Goal: Task Accomplishment & Management: Manage account settings

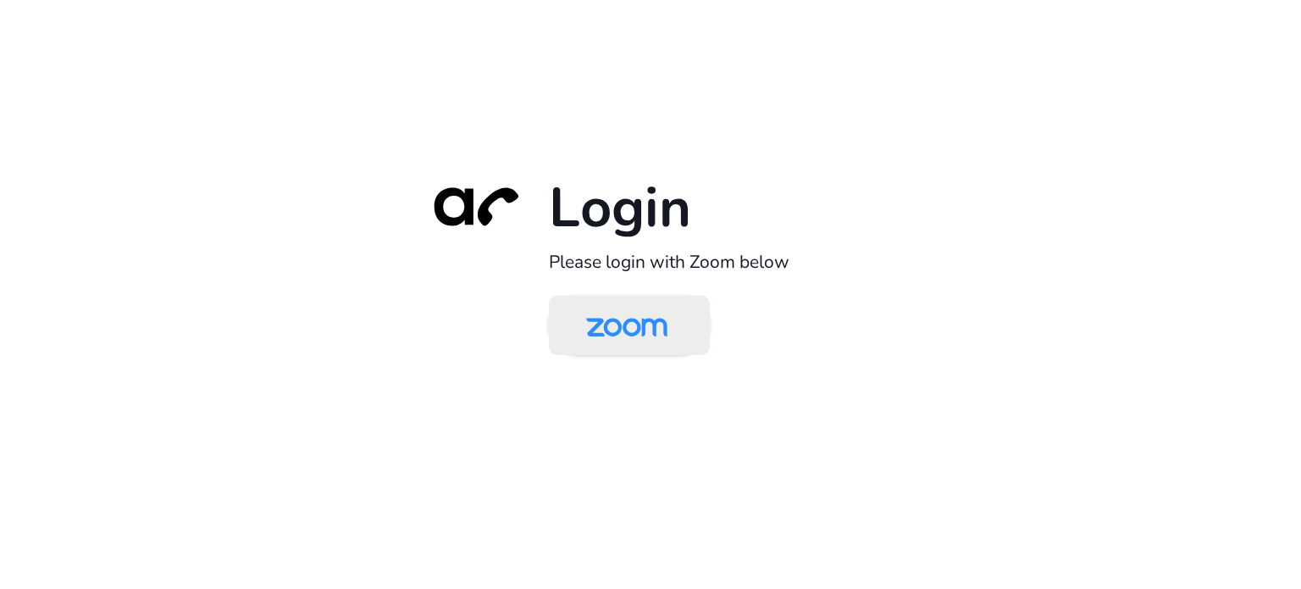
click at [635, 305] on img at bounding box center [626, 326] width 117 height 55
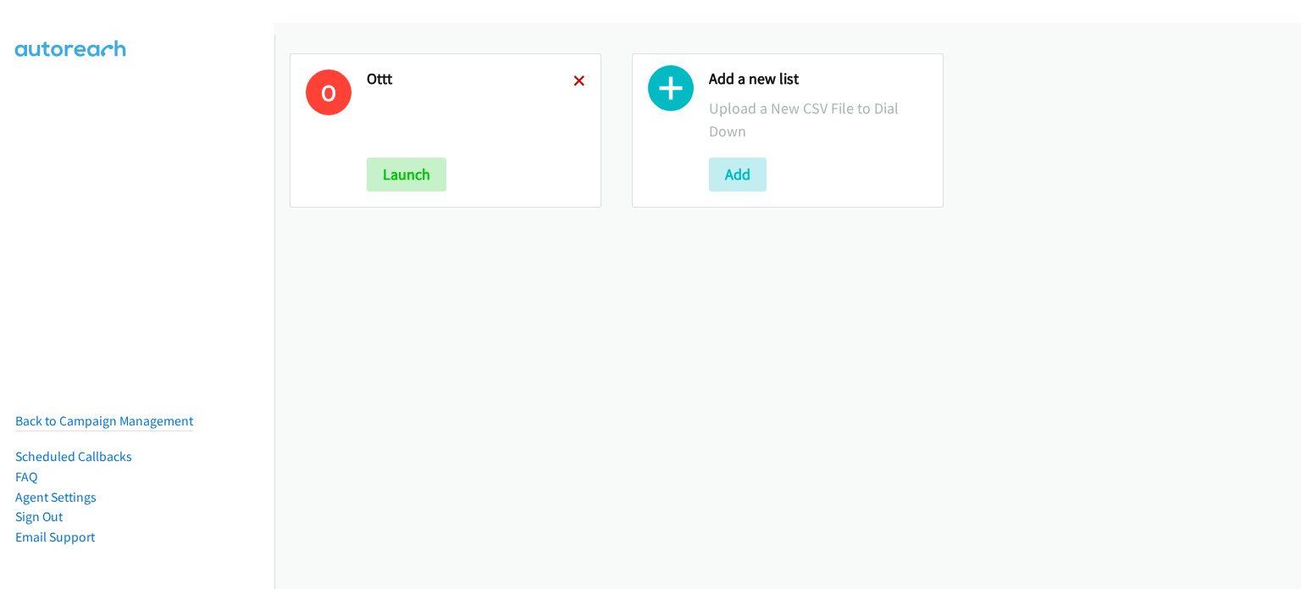
click at [573, 80] on icon at bounding box center [579, 82] width 12 height 12
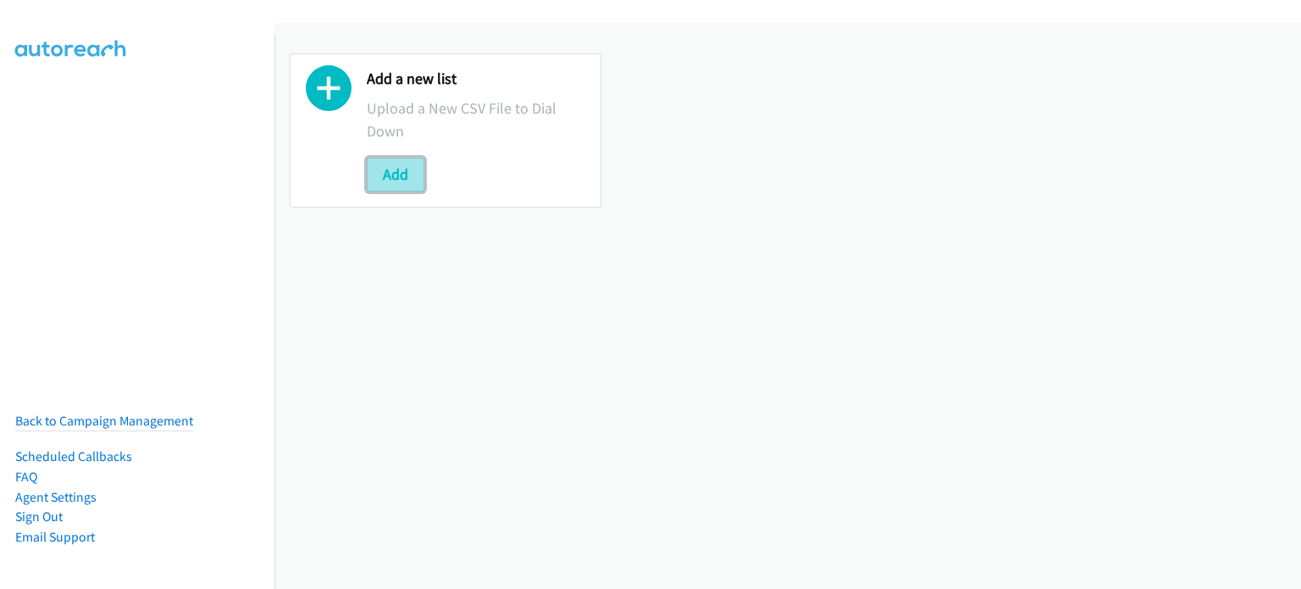
click at [414, 173] on button "Add" at bounding box center [396, 175] width 58 height 34
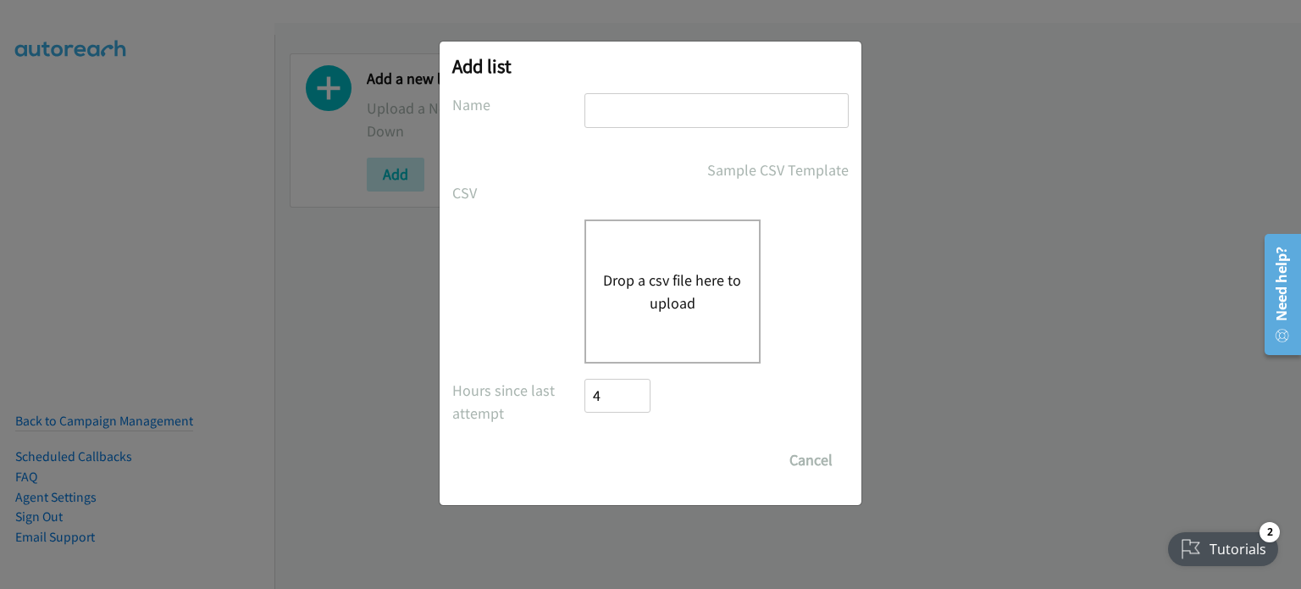
click at [664, 280] on button "Drop a csv file here to upload" at bounding box center [672, 291] width 139 height 46
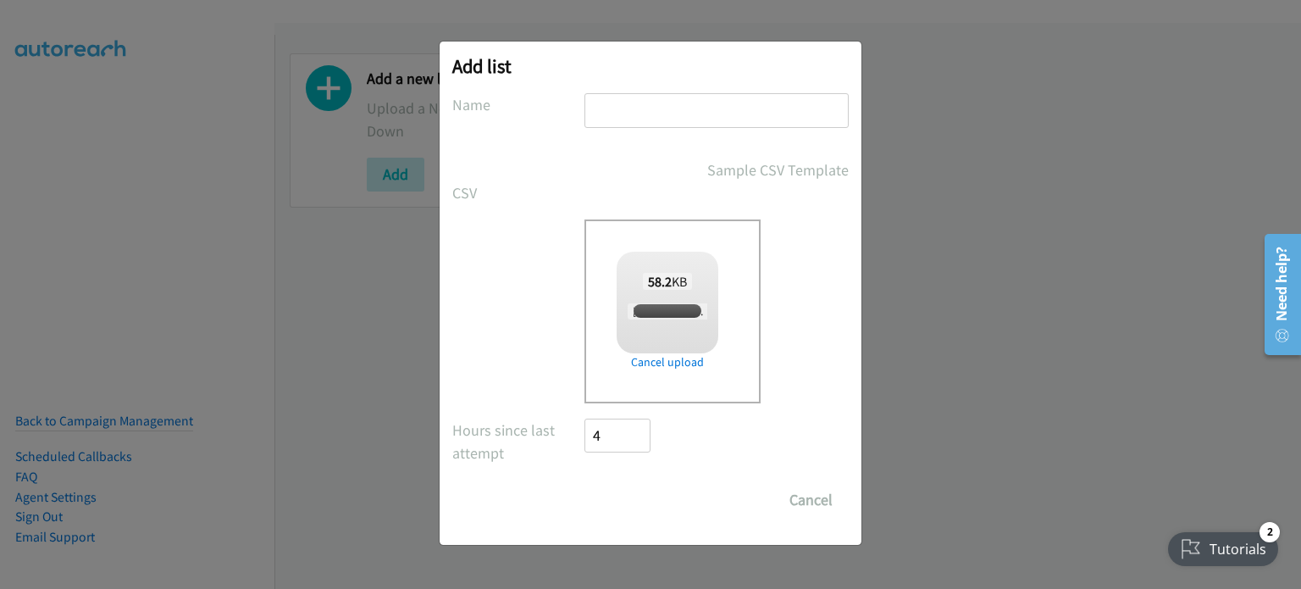
click at [664, 110] on input "text" at bounding box center [716, 110] width 264 height 35
checkbox input "true"
type input "splunk"
click at [647, 489] on input "Save List" at bounding box center [628, 500] width 89 height 34
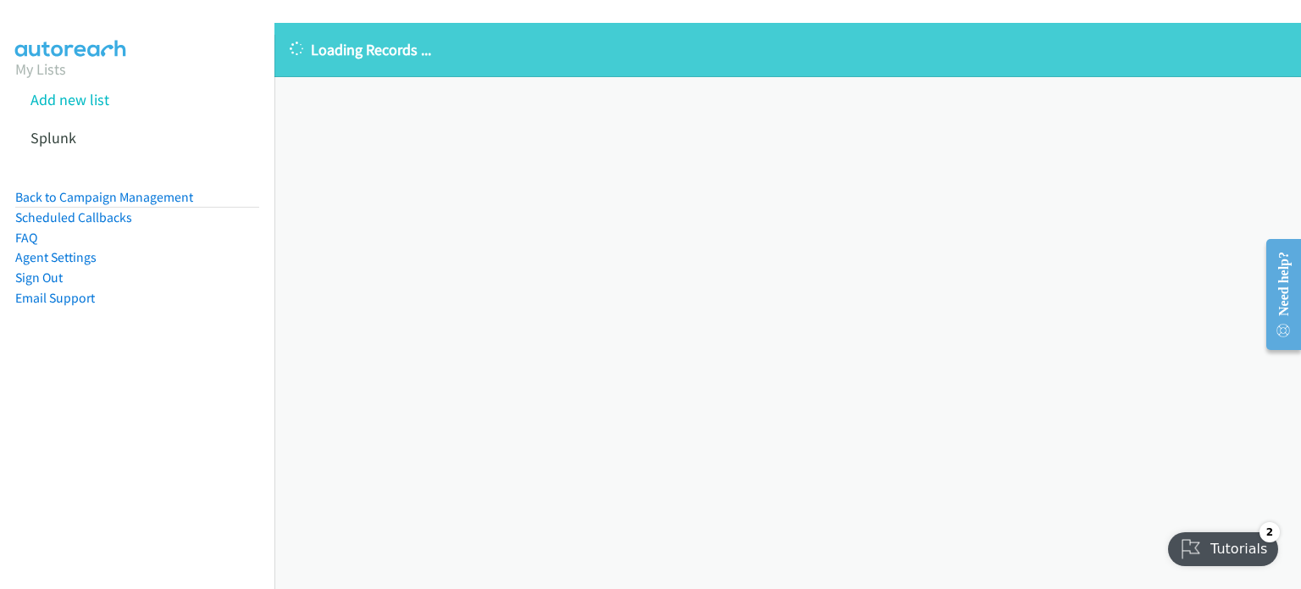
click at [123, 426] on nav "My Lists Add new list Splunk Back to Campaign Management Scheduled Callbacks FA…" at bounding box center [137, 329] width 275 height 589
click at [308, 181] on div "Loading Records ... Sorry, something went wrong please try again." at bounding box center [787, 306] width 1026 height 566
click at [146, 205] on li "Back to Campaign Management" at bounding box center [137, 197] width 244 height 21
click at [145, 196] on link "Back to Campaign Management" at bounding box center [104, 197] width 178 height 16
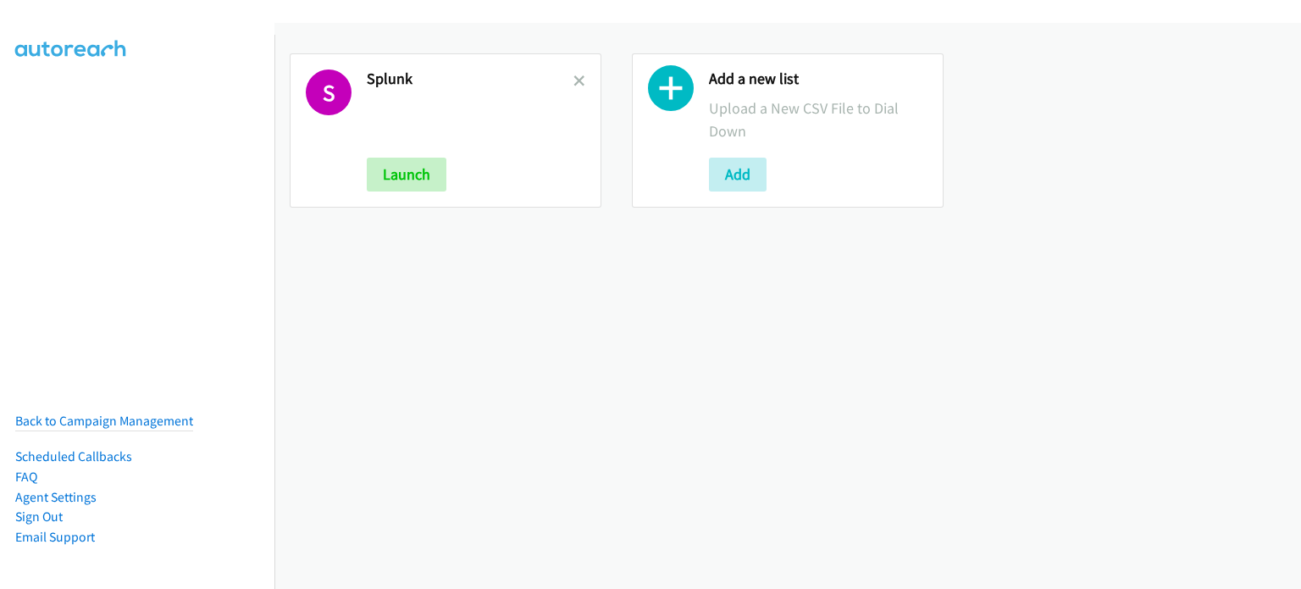
click at [567, 80] on h2 "Splunk" at bounding box center [470, 78] width 207 height 19
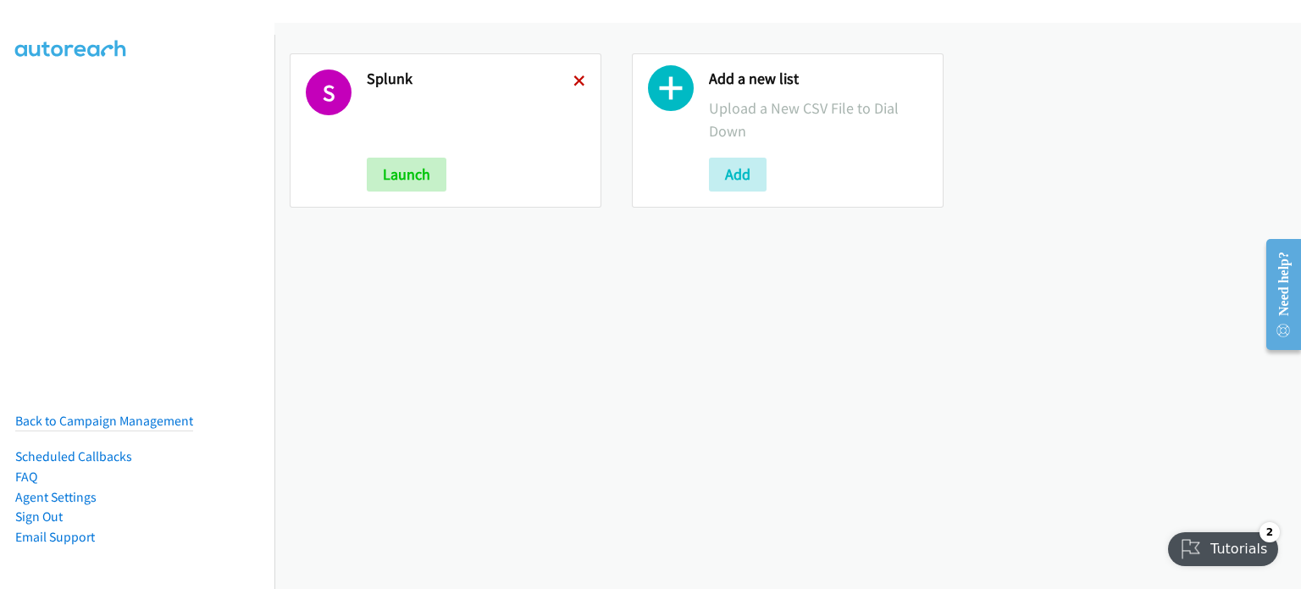
click at [573, 81] on icon at bounding box center [579, 82] width 12 height 12
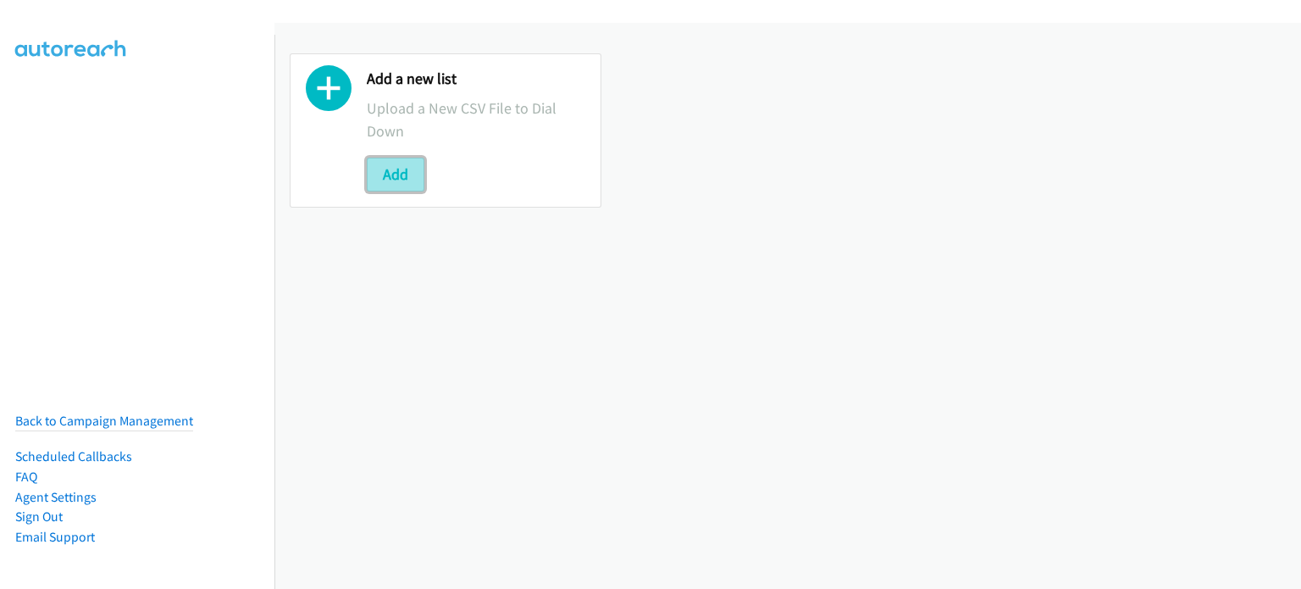
click at [397, 166] on button "Add" at bounding box center [396, 175] width 58 height 34
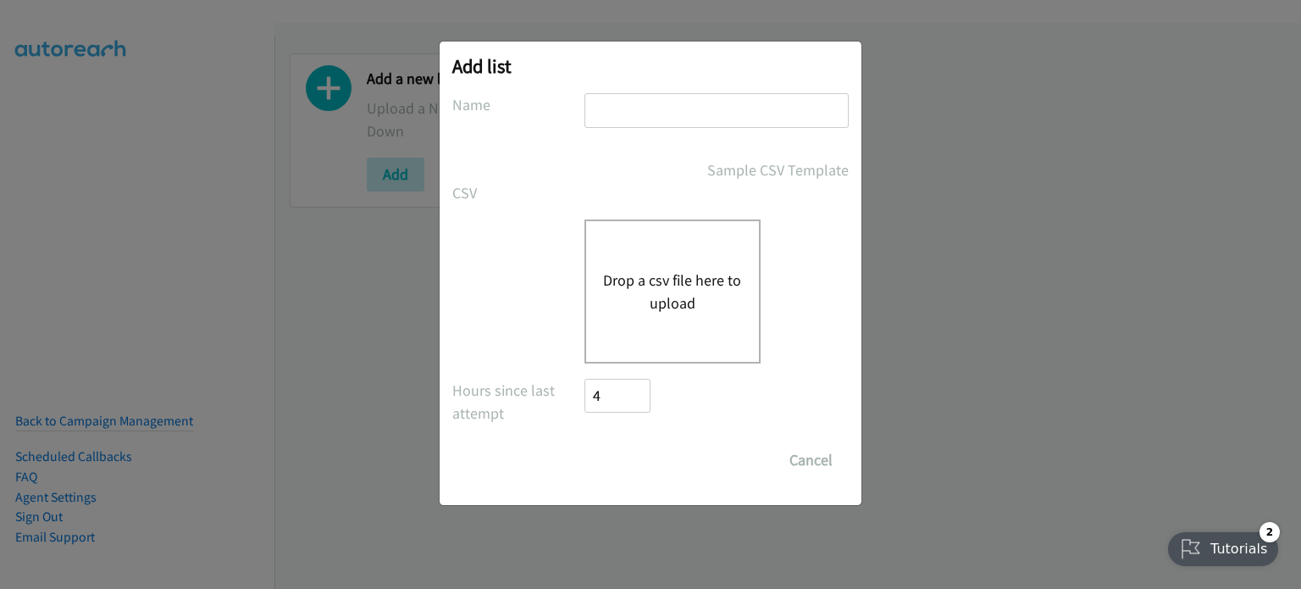
click at [619, 263] on div "Drop a csv file here to upload" at bounding box center [672, 291] width 176 height 144
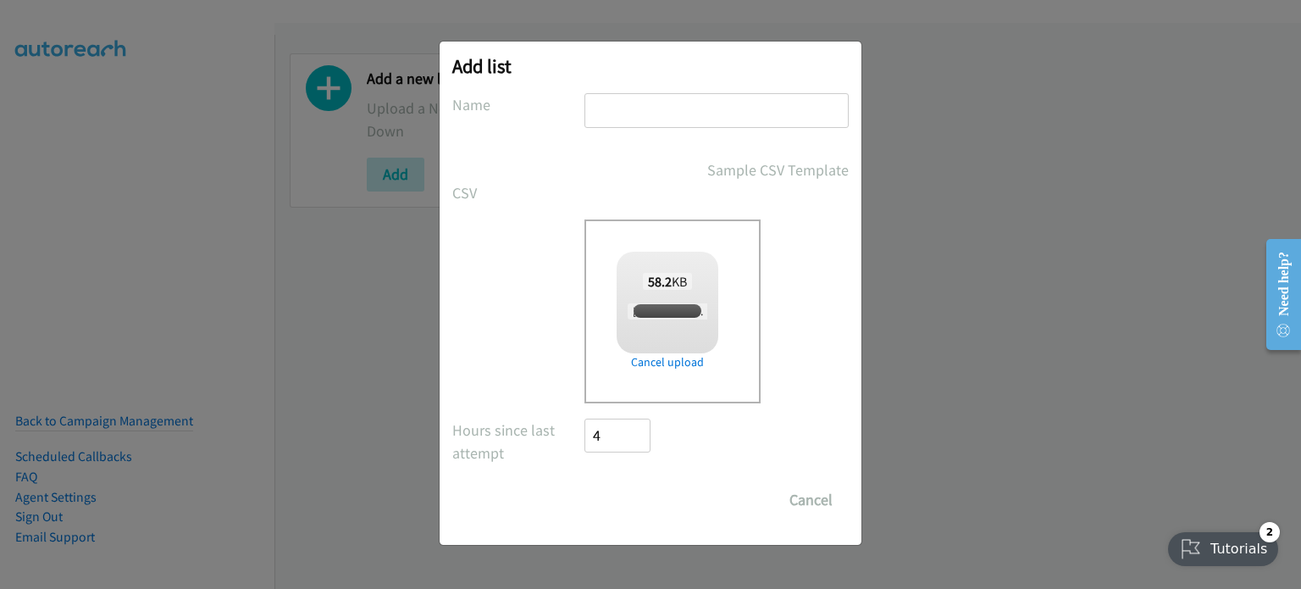
click at [668, 118] on input "text" at bounding box center [716, 110] width 264 height 35
checkbox input "true"
type input "am"
click at [629, 493] on input "Save List" at bounding box center [628, 500] width 89 height 34
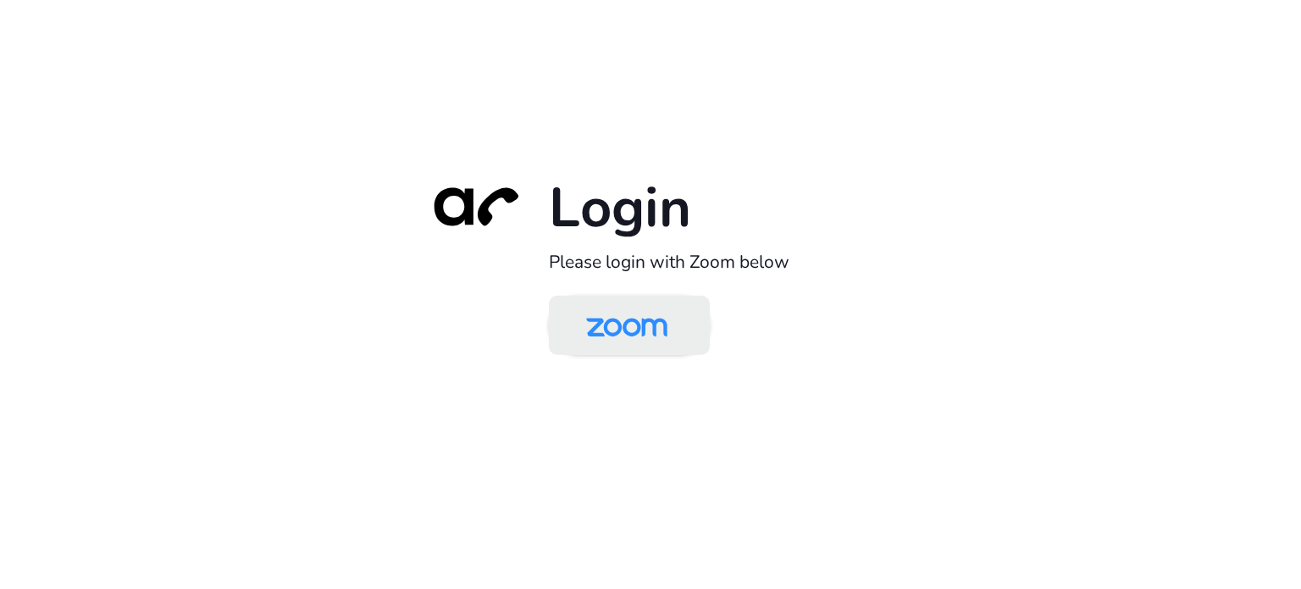
click at [656, 310] on img at bounding box center [626, 326] width 117 height 55
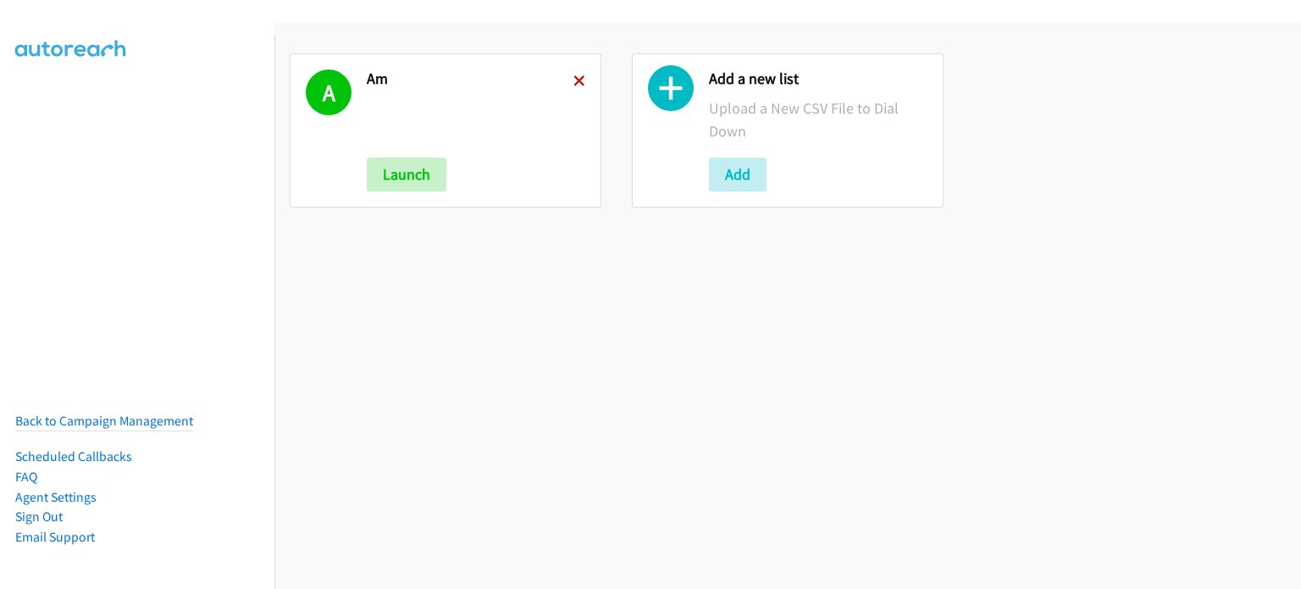
click at [575, 80] on icon at bounding box center [579, 82] width 12 height 12
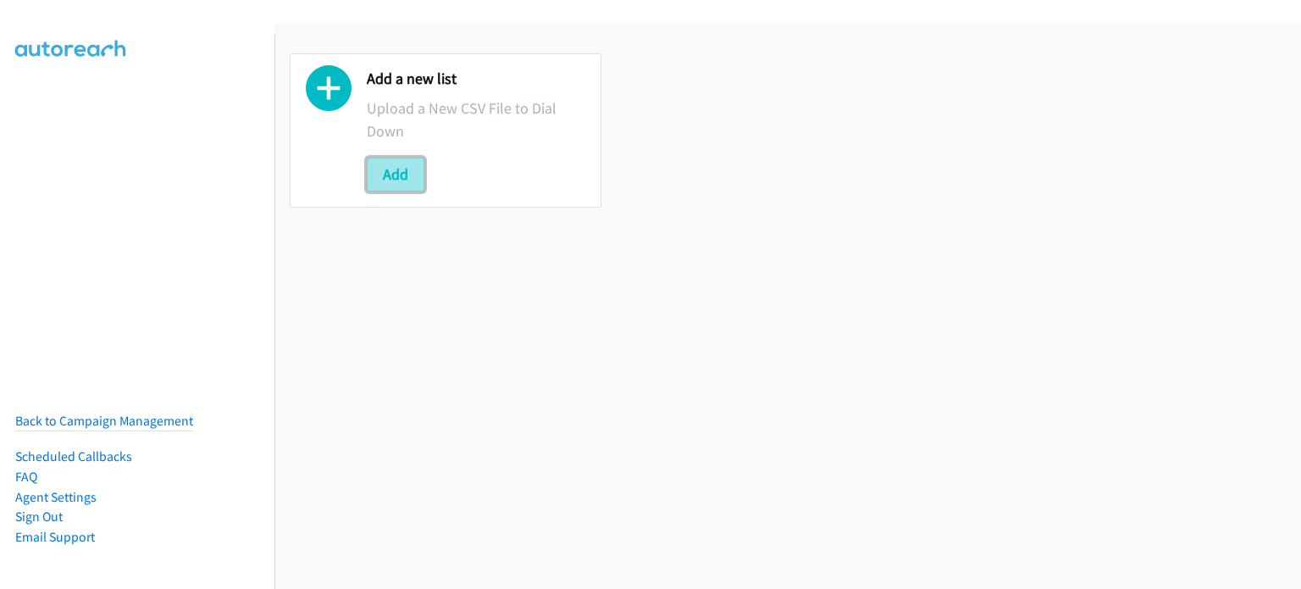
click at [393, 175] on button "Add" at bounding box center [396, 175] width 58 height 34
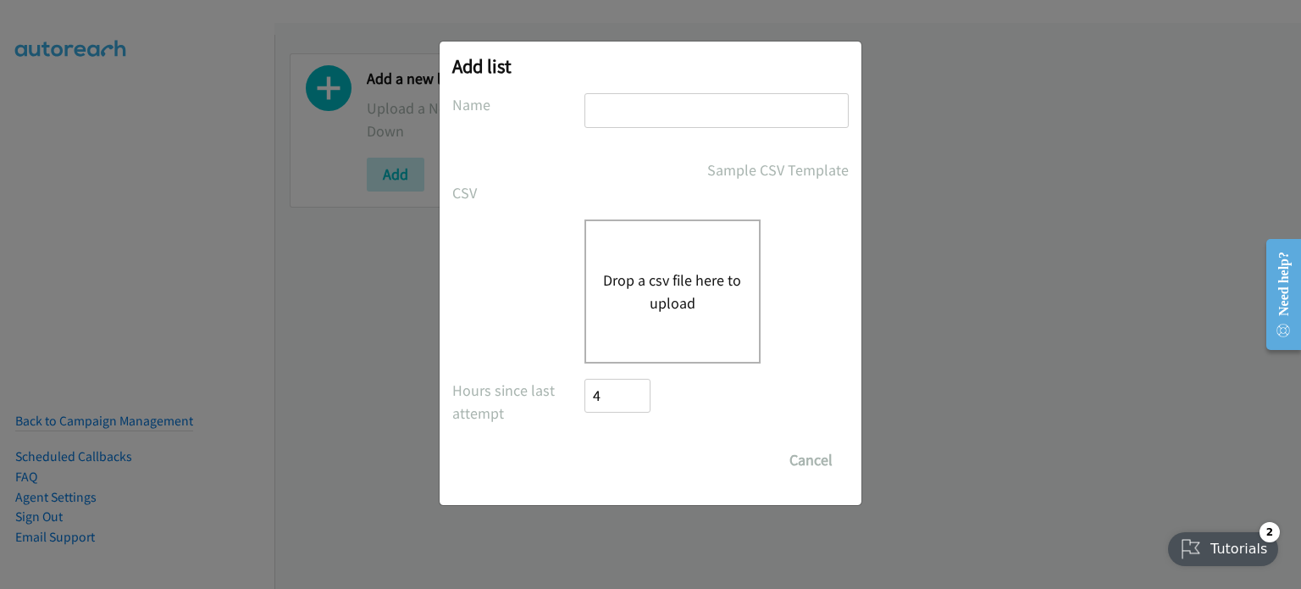
click at [708, 293] on button "Drop a csv file here to upload" at bounding box center [672, 291] width 139 height 46
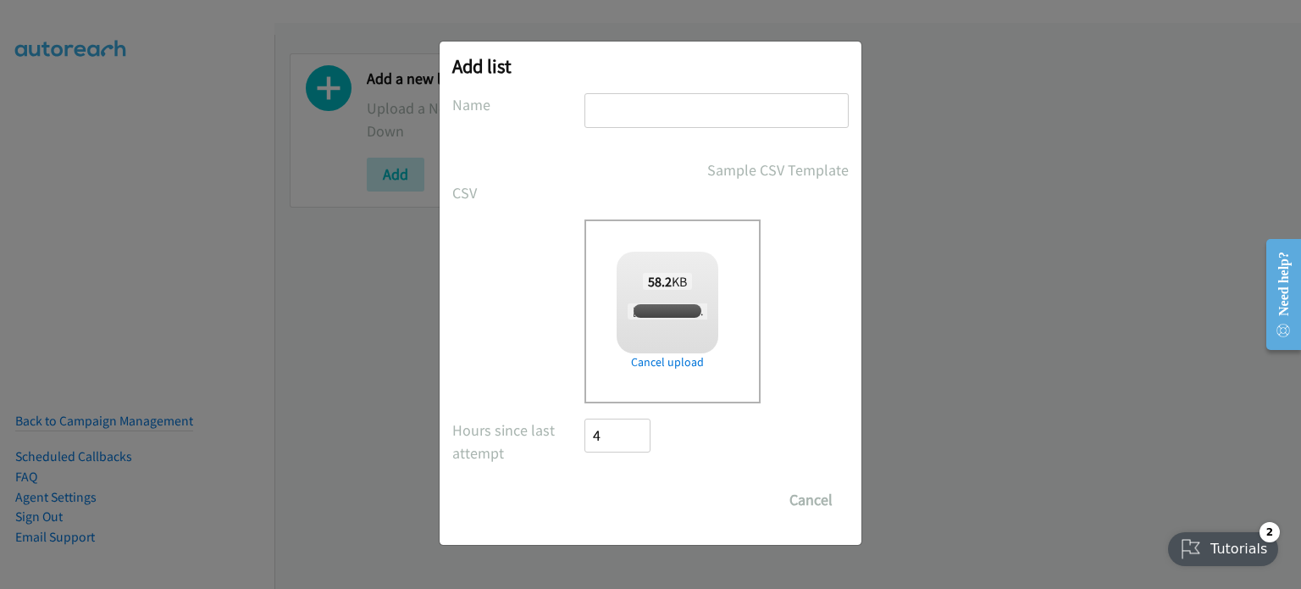
click at [668, 112] on input "text" at bounding box center [716, 110] width 264 height 35
type input "a"
checkbox input "true"
type input "am"
click at [658, 509] on input "Save List" at bounding box center [628, 500] width 89 height 34
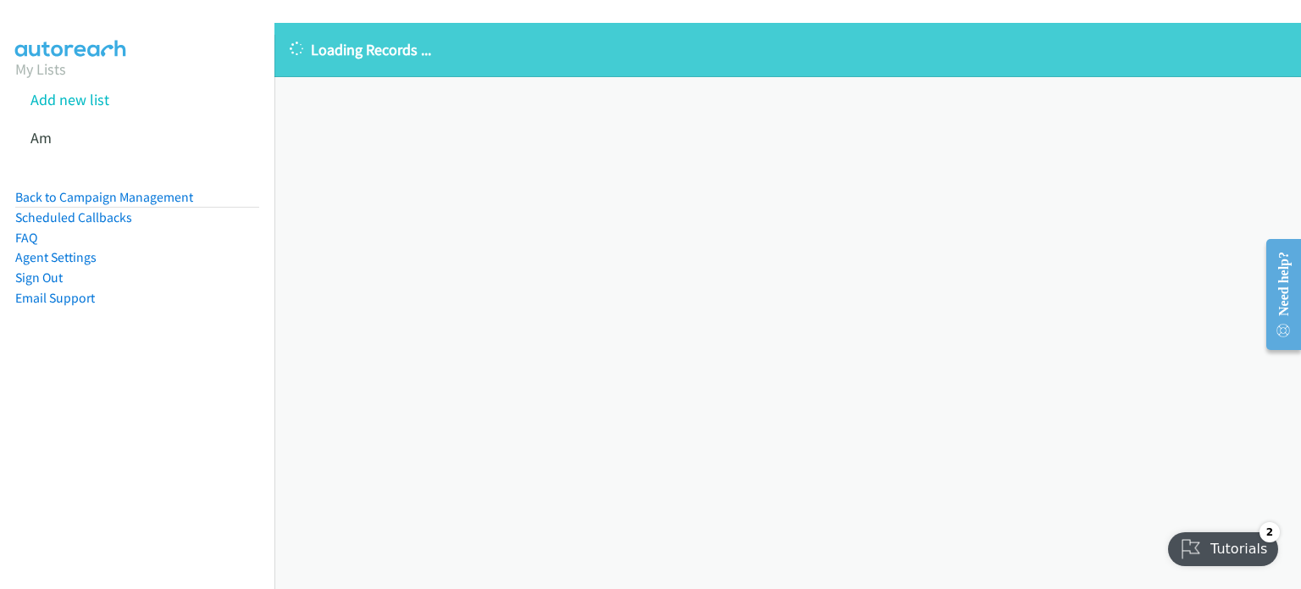
click at [135, 446] on nav "My Lists Add new list Am Back to Campaign Management Scheduled Callbacks FAQ Ag…" at bounding box center [137, 329] width 275 height 589
